Goal: Task Accomplishment & Management: Manage account settings

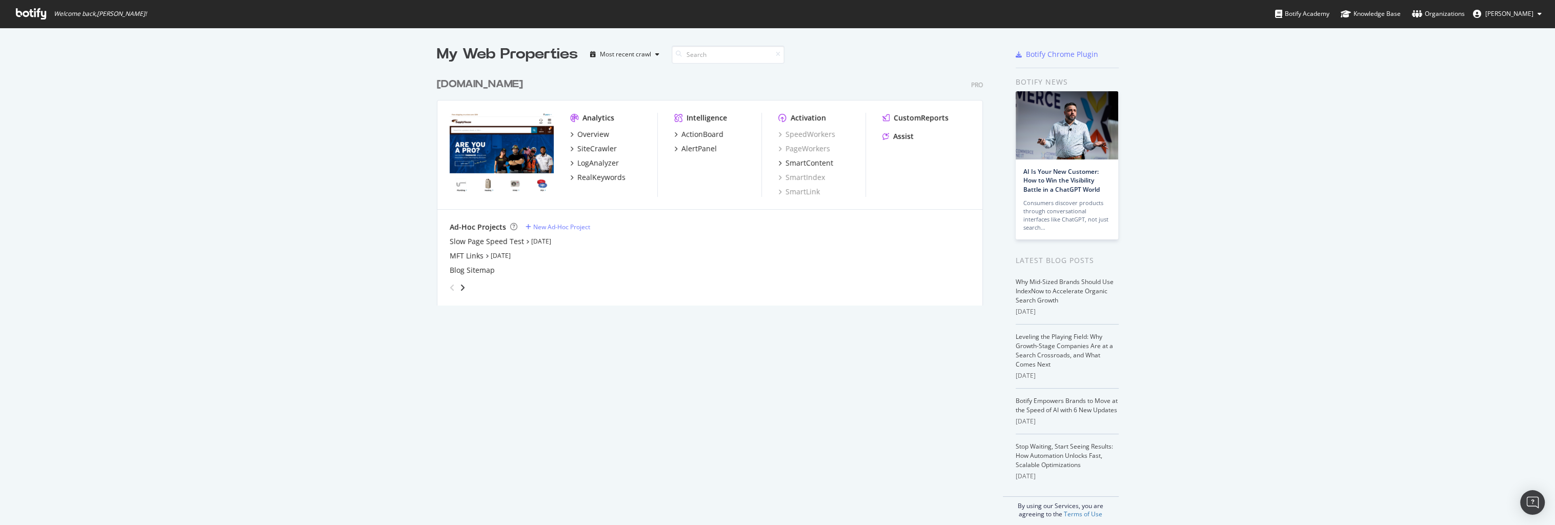
scroll to position [518, 1544]
click at [460, 288] on icon "angle-right" at bounding box center [462, 288] width 5 height 8
click at [451, 287] on icon "angle-left" at bounding box center [452, 288] width 5 height 8
click at [515, 244] on div "Slow Page Speed Test" at bounding box center [487, 241] width 74 height 10
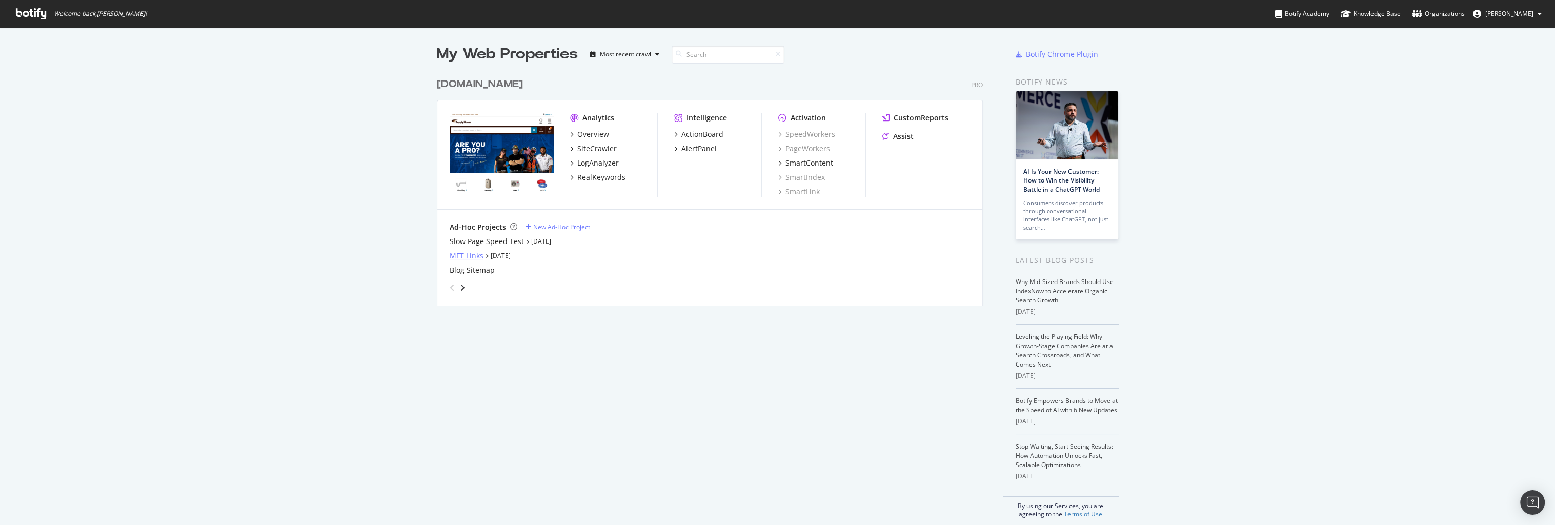
click at [458, 254] on div "MFT Links" at bounding box center [467, 256] width 34 height 10
click at [460, 287] on icon "angle-right" at bounding box center [462, 288] width 5 height 8
click at [558, 246] on div "Test 10 urls from 8/19 slow response time alert" at bounding box center [531, 241] width 162 height 10
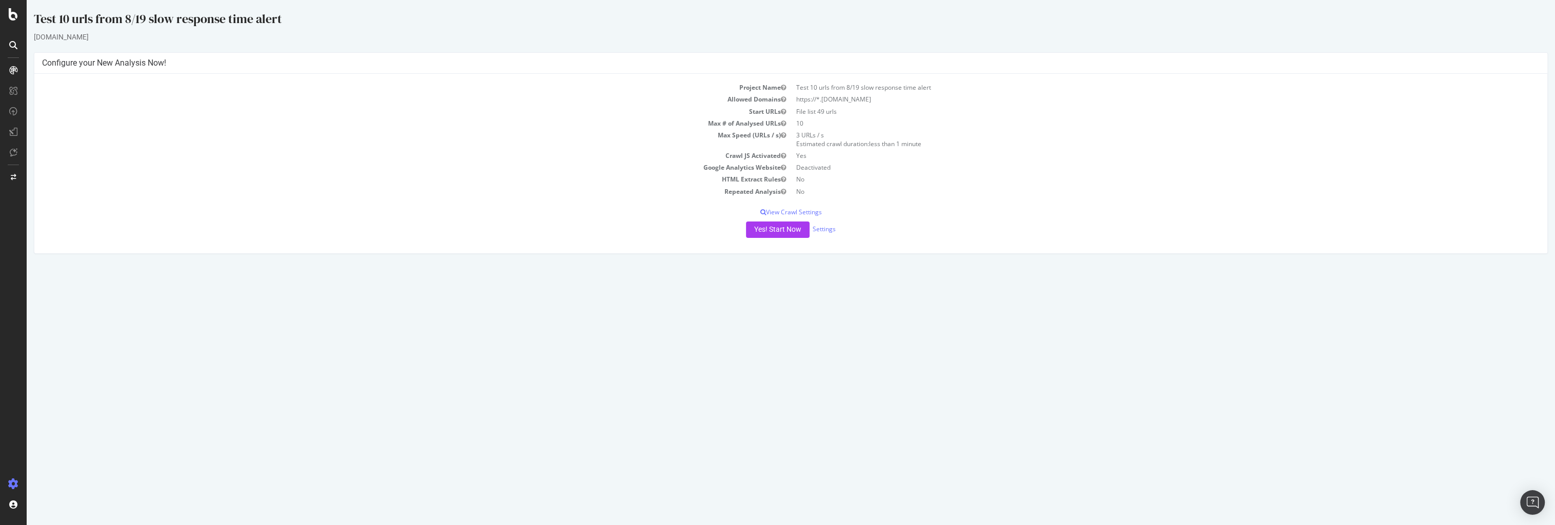
click at [832, 235] on div "Yes! Start Now Settings" at bounding box center [791, 229] width 1498 height 16
click at [831, 232] on link "Settings" at bounding box center [824, 229] width 23 height 9
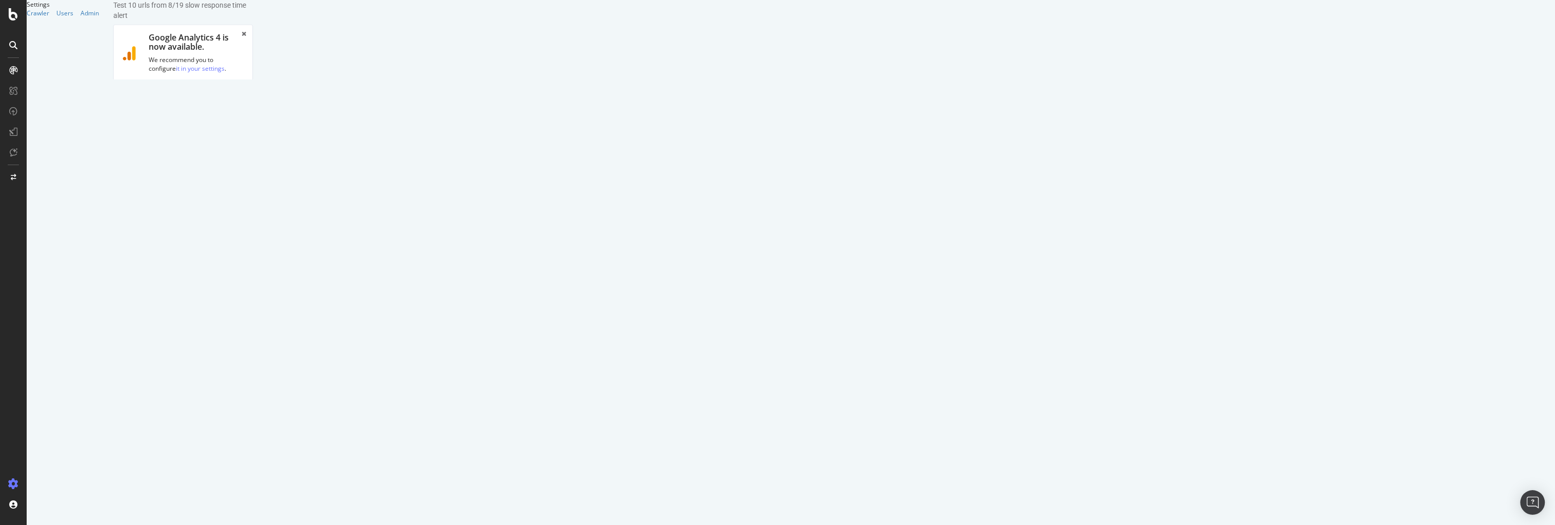
click at [245, 232] on input "Test 10 urls from 8/19 slow response time alert" at bounding box center [183, 240] width 123 height 17
type input "Categories Rollout"
click at [203, 359] on link "Clear uploaded file" at bounding box center [162, 367] width 81 height 17
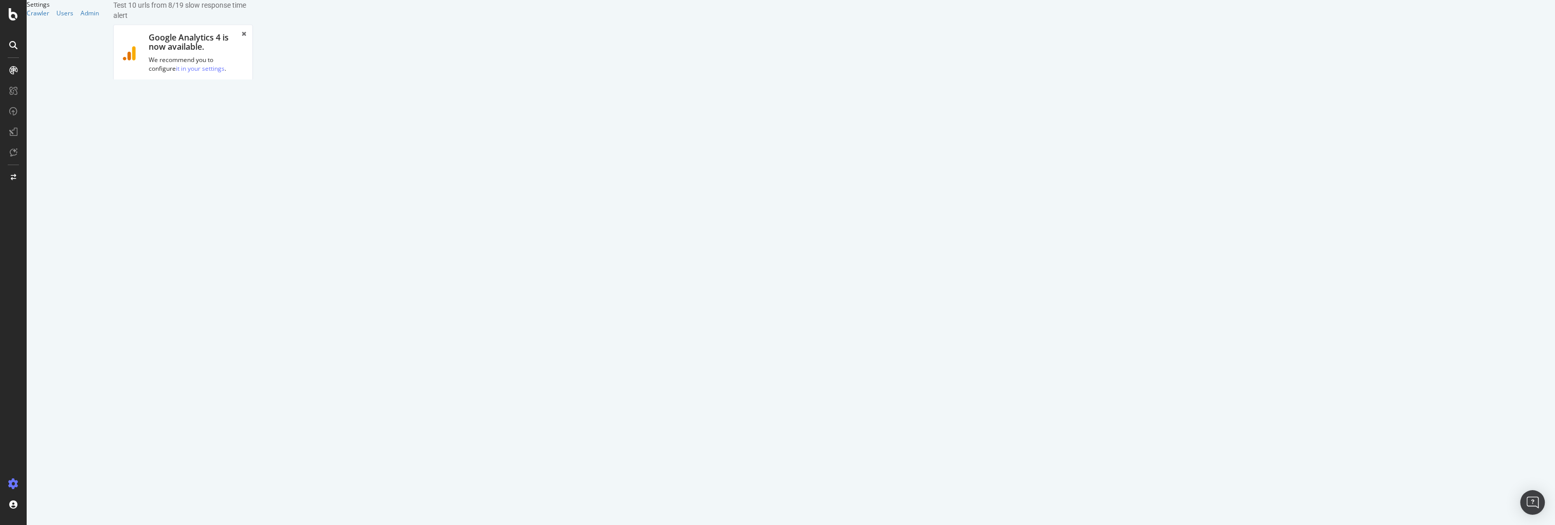
click at [245, 336] on input "file" at bounding box center [183, 344] width 123 height 17
type input "C:\fakepath\category page rollout.txt"
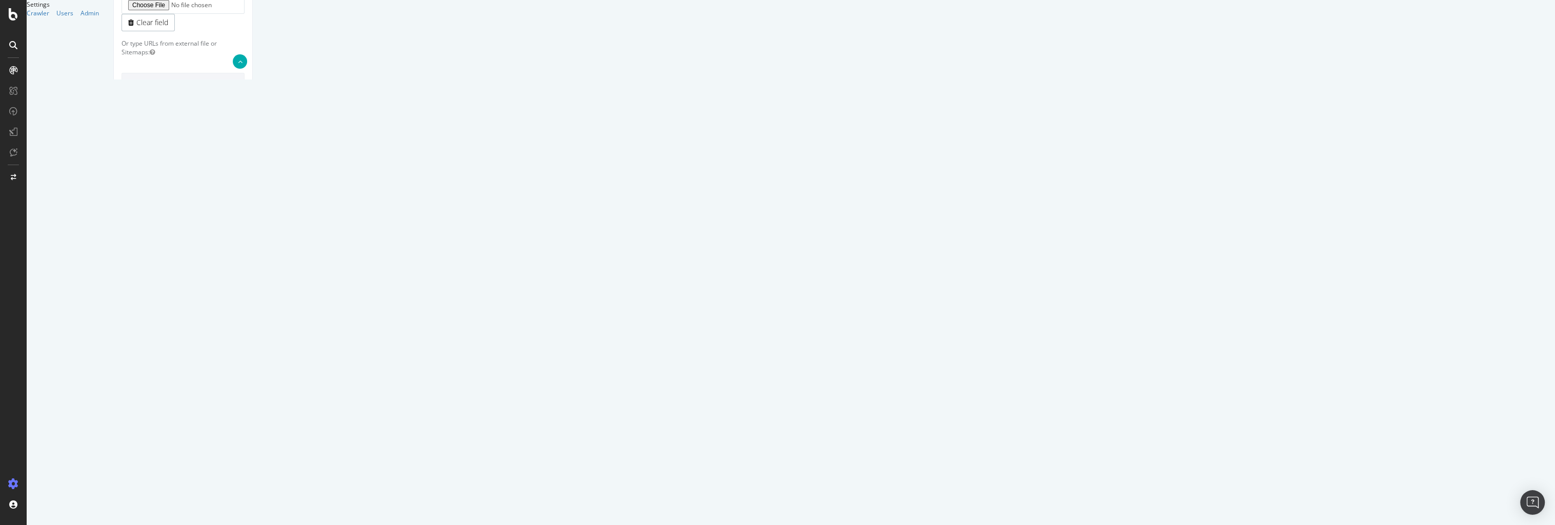
type input "1262"
type input "1"
click at [245, 359] on div "Scope Project Name Categories Rollout Start URLs Or upload a file: File uploade…" at bounding box center [183, 414] width 123 height 1123
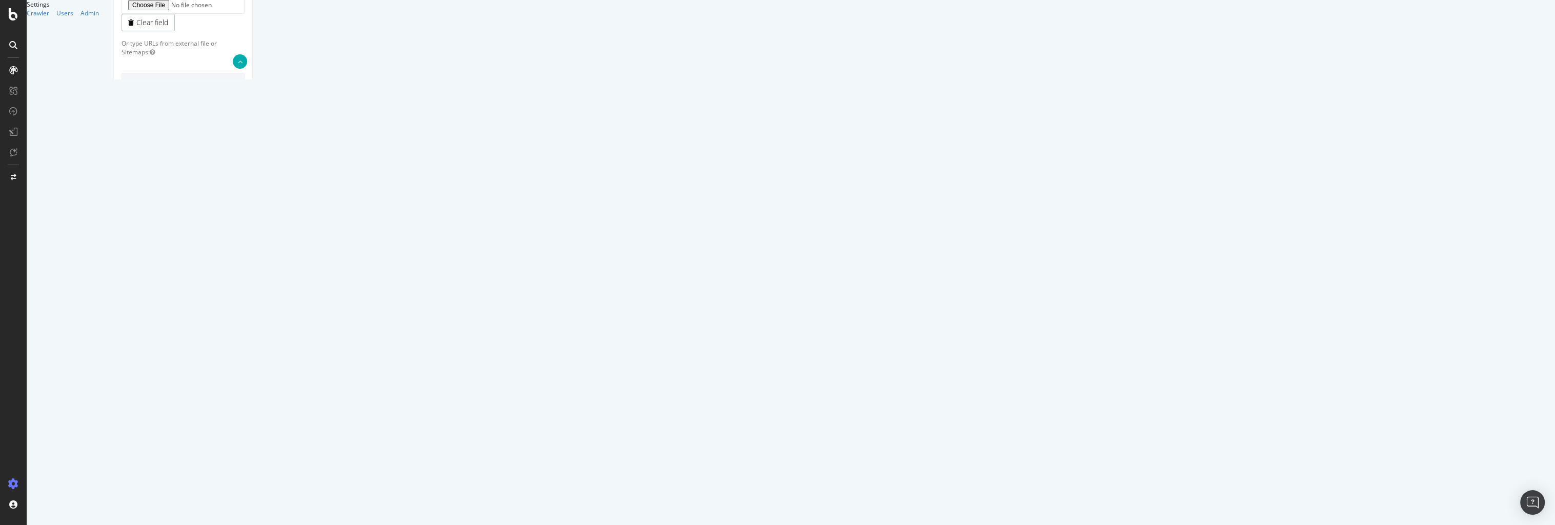
click at [245, 350] on div "Scope Project Name Categories Rollout Start URLs Or upload a file: File uploade…" at bounding box center [183, 414] width 123 height 1123
click at [245, 482] on div "Scope Project Name Categories Rollout Start URLs Or upload a file: File uploade…" at bounding box center [183, 414] width 123 height 1123
